Goal: Find specific page/section: Find specific page/section

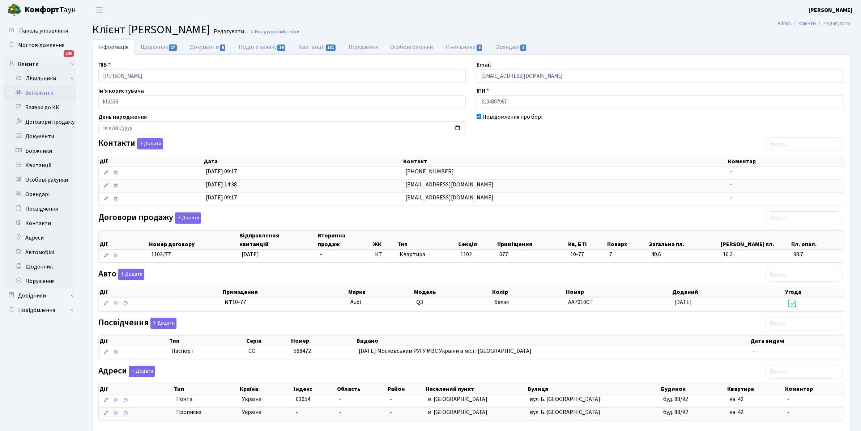
click at [33, 91] on link "Всі клієнти" at bounding box center [40, 93] width 72 height 14
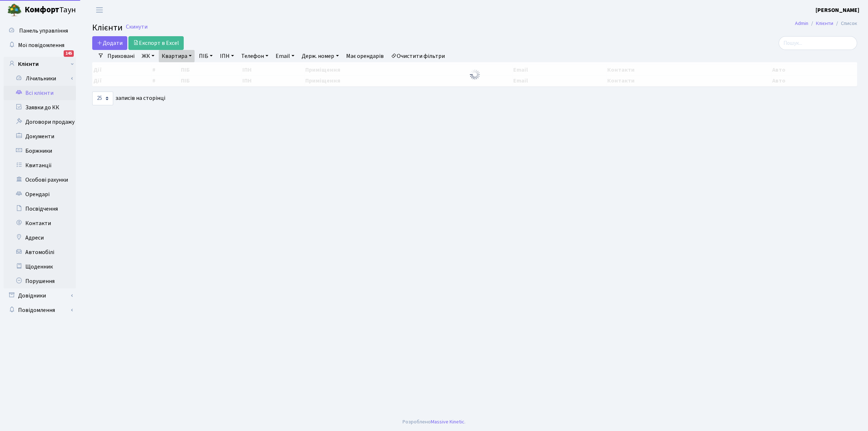
select select "25"
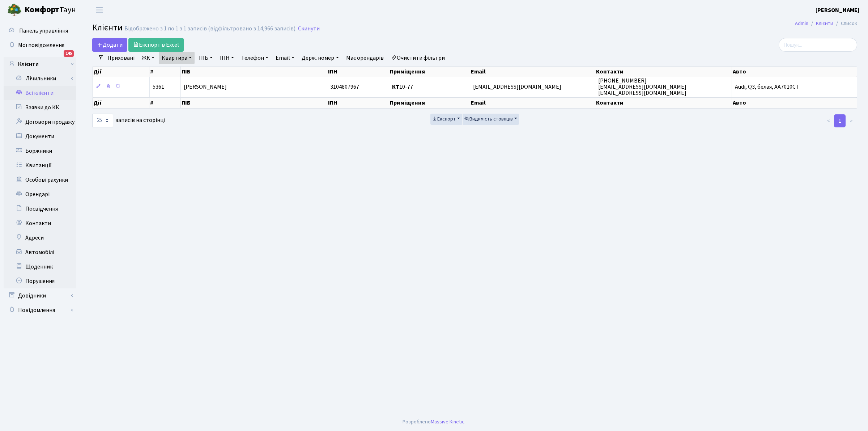
click at [33, 91] on link "Всі клієнти" at bounding box center [40, 93] width 72 height 14
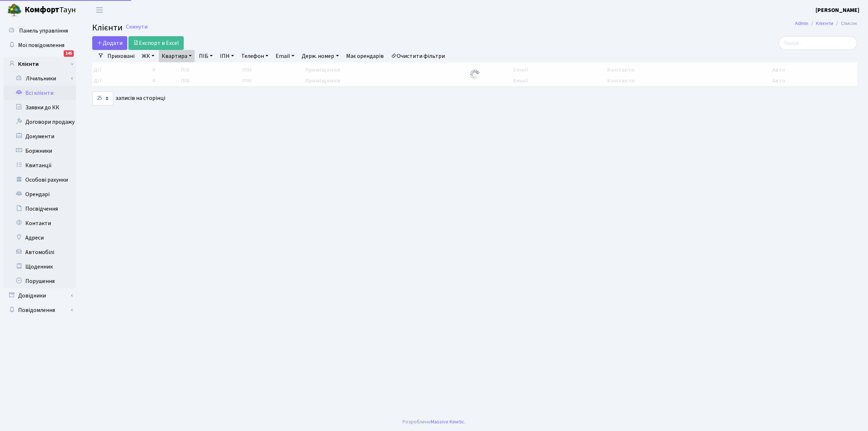
select select "25"
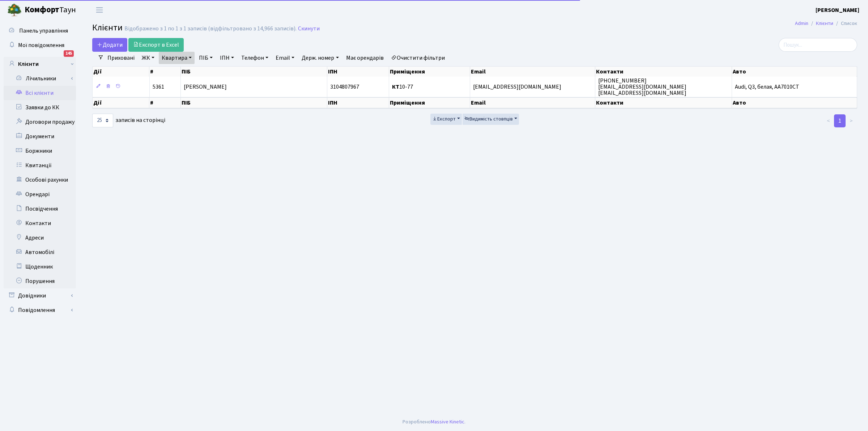
click at [418, 53] on link "Очистити фільтри" at bounding box center [418, 58] width 60 height 12
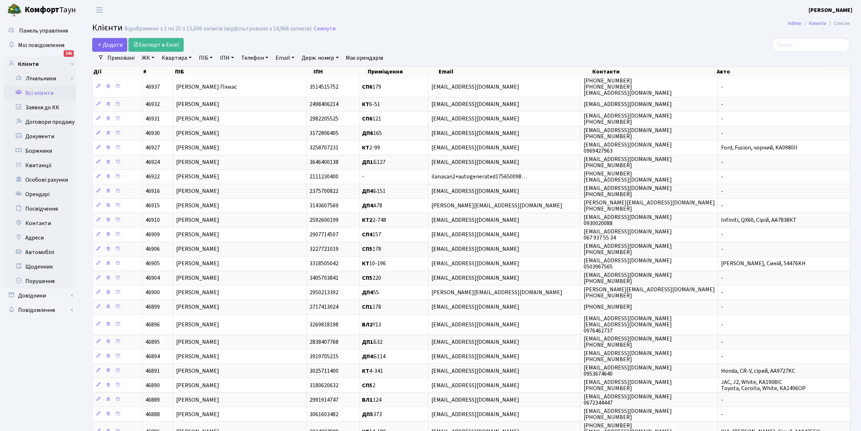
click at [175, 56] on link "Квартира" at bounding box center [177, 58] width 36 height 12
click at [172, 71] on input "text" at bounding box center [180, 72] width 42 height 14
type input "2-220"
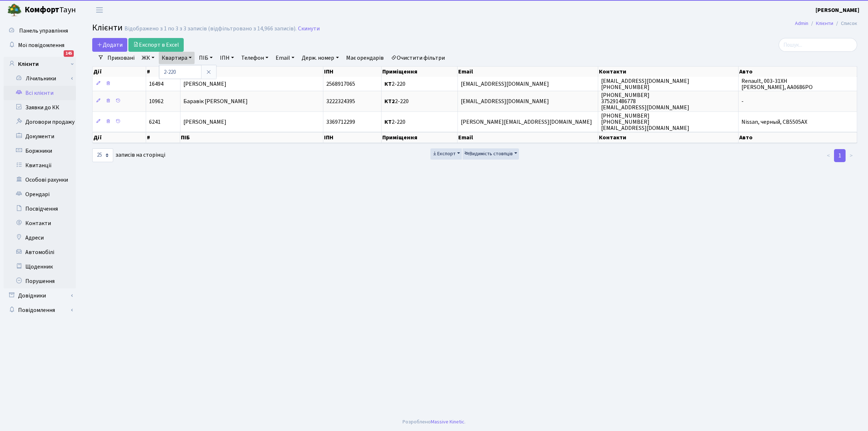
click at [144, 54] on link "ЖК" at bounding box center [148, 58] width 18 height 12
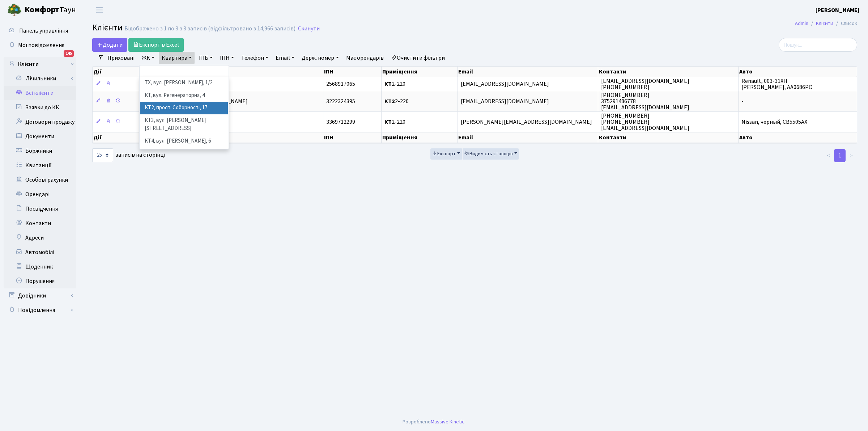
click at [172, 110] on li "КТ2, просп. Соборності, 17" at bounding box center [184, 108] width 88 height 13
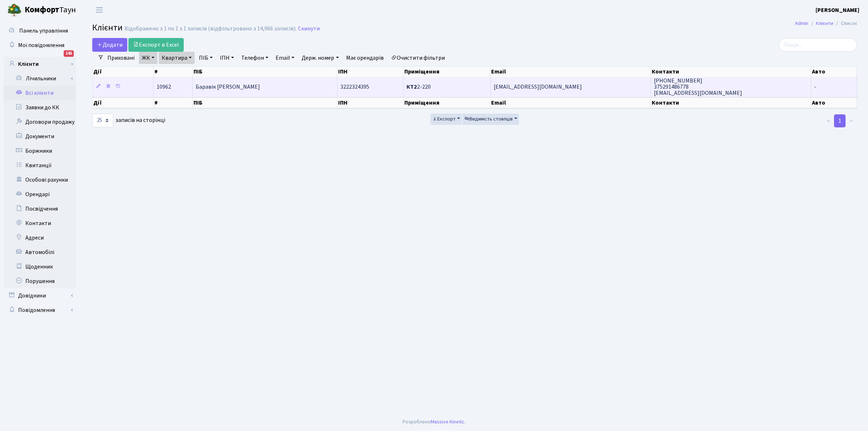
click at [230, 85] on span "Баравік Дзмітрій Васільєвіч" at bounding box center [228, 87] width 64 height 8
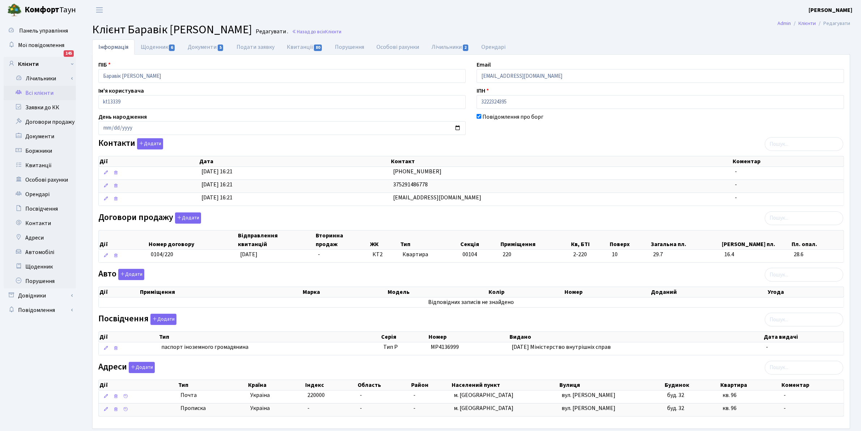
click at [35, 94] on link "Всі клієнти" at bounding box center [40, 93] width 72 height 14
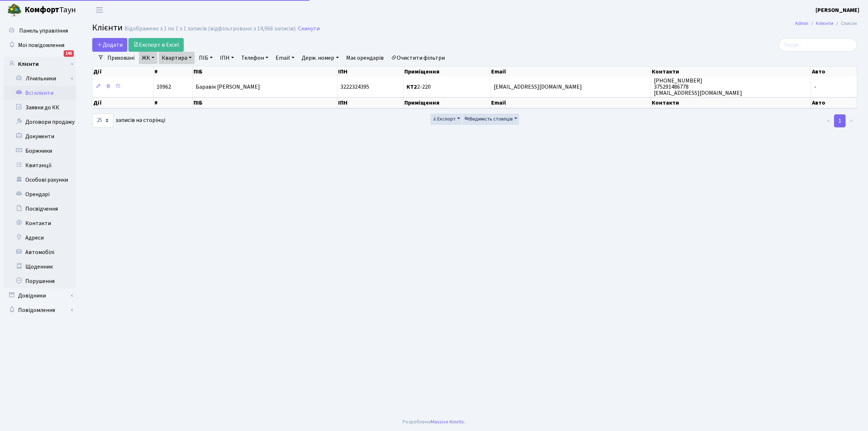
select select "25"
click at [410, 60] on link "Очистити фільтри" at bounding box center [418, 58] width 60 height 12
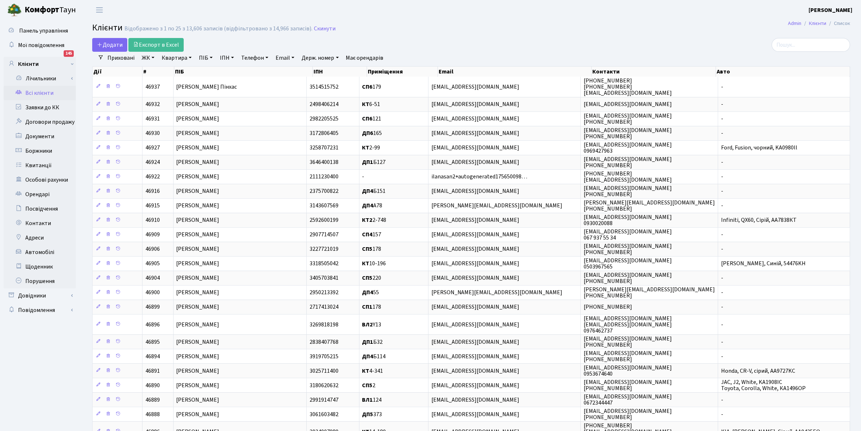
click at [167, 59] on link "Квартира" at bounding box center [177, 58] width 36 height 12
type input "57"
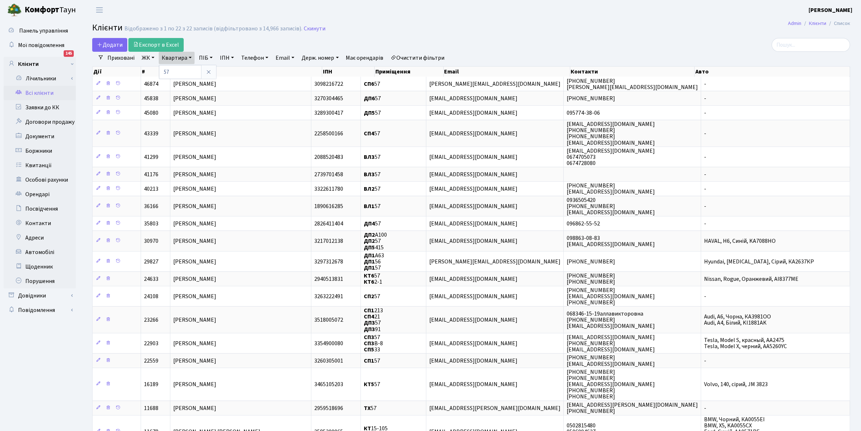
drag, startPoint x: 143, startPoint y: 57, endPoint x: 148, endPoint y: 71, distance: 14.2
click at [143, 56] on link "ЖК" at bounding box center [148, 58] width 18 height 12
click at [183, 135] on li "КТ7, вул. [PERSON_NAME][STREET_ADDRESS]" at bounding box center [184, 145] width 88 height 21
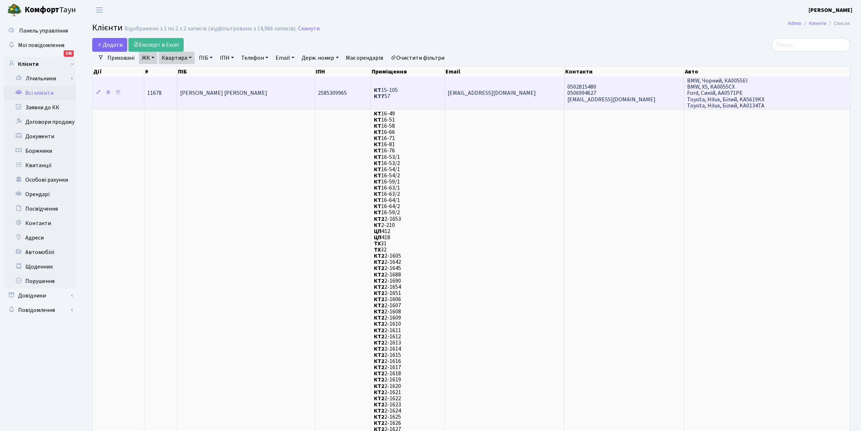
click at [224, 89] on span "[PERSON_NAME] [PERSON_NAME]" at bounding box center [223, 93] width 87 height 8
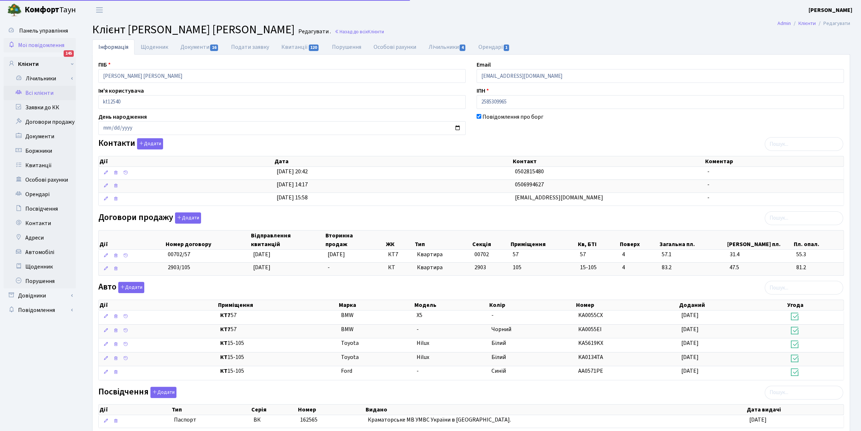
click at [40, 44] on div "Панель управління Мої повідомлення 145 Клієнти Лічильники" at bounding box center [430, 264] width 861 height 489
click at [184, 75] on input "[PERSON_NAME] [PERSON_NAME]" at bounding box center [281, 76] width 367 height 14
drag, startPoint x: 183, startPoint y: 75, endPoint x: 6, endPoint y: 38, distance: 180.6
click at [6, 51] on div "Панель управління Мої повідомлення 145 Клієнти Лічильники" at bounding box center [430, 264] width 861 height 489
click at [230, 80] on input "[PERSON_NAME] [PERSON_NAME]" at bounding box center [281, 76] width 367 height 14
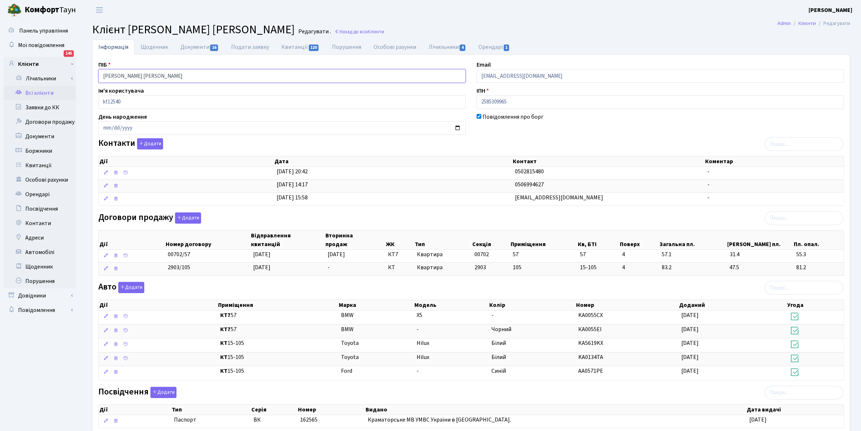
click at [179, 76] on input "[PERSON_NAME] [PERSON_NAME]" at bounding box center [281, 76] width 367 height 14
click at [166, 81] on input "[PERSON_NAME] [PERSON_NAME]" at bounding box center [281, 76] width 367 height 14
click at [131, 75] on input "[PERSON_NAME] [PERSON_NAME]" at bounding box center [281, 76] width 367 height 14
drag, startPoint x: 182, startPoint y: 75, endPoint x: 77, endPoint y: 48, distance: 108.3
click at [77, 48] on div "Панель управління Мої повідомлення 145 Клієнти Лічильники" at bounding box center [430, 264] width 861 height 489
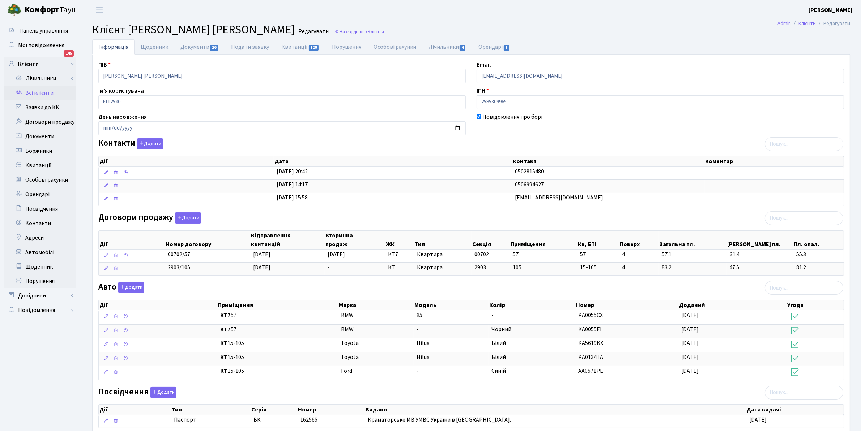
click at [35, 88] on link "Всі клієнти" at bounding box center [40, 93] width 72 height 14
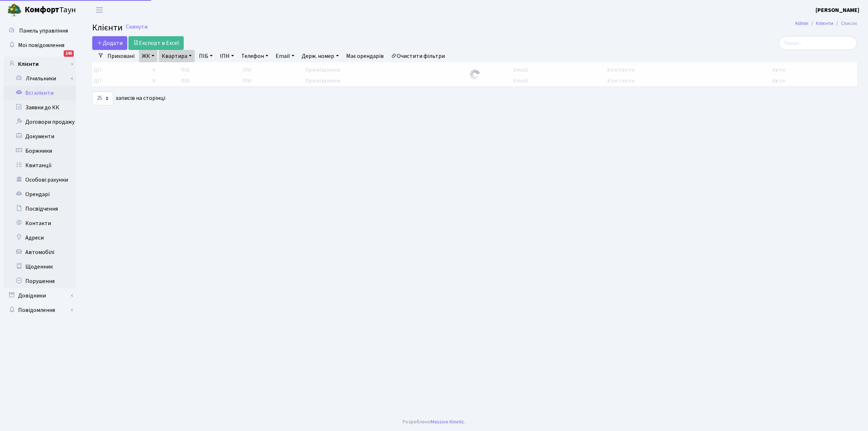
select select "25"
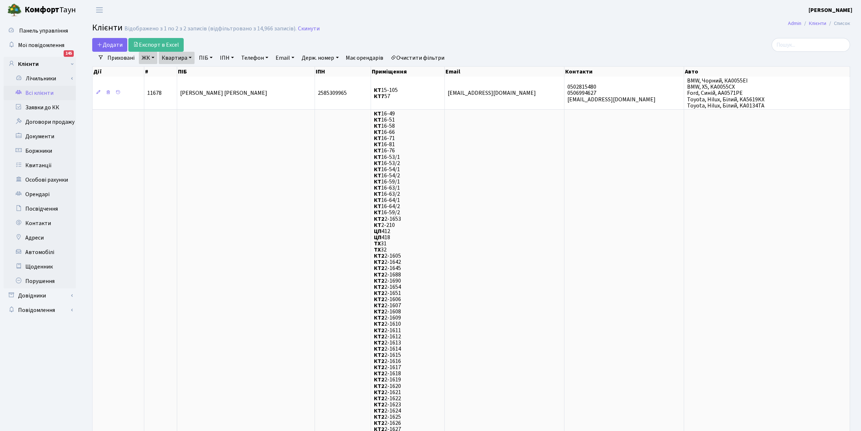
click at [40, 91] on link "Всі клієнти" at bounding box center [40, 93] width 72 height 14
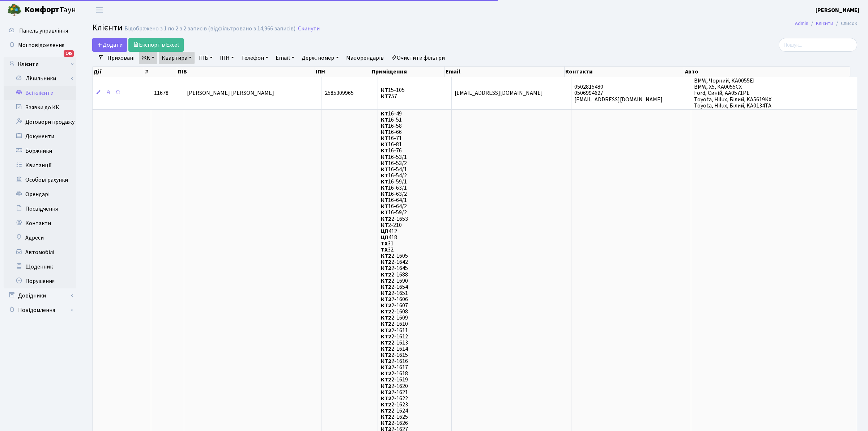
select select "25"
